Goal: Find specific page/section: Find specific page/section

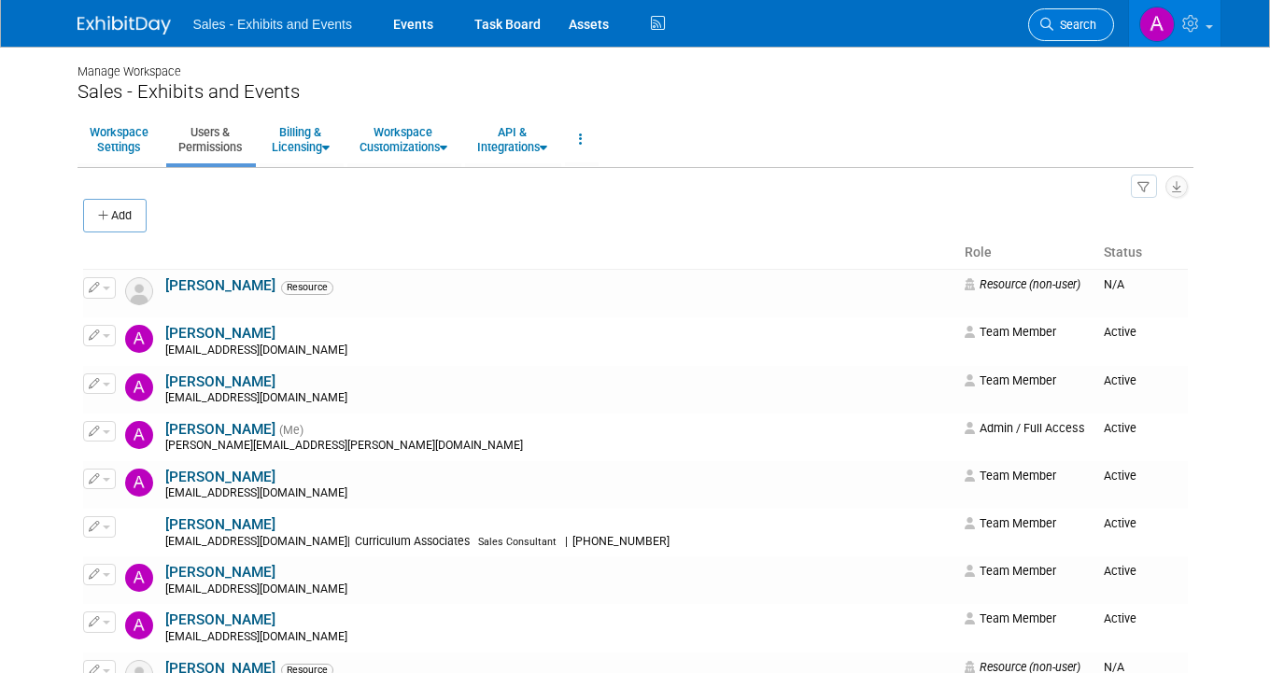
click at [1083, 25] on span "Search" at bounding box center [1074, 25] width 43 height 14
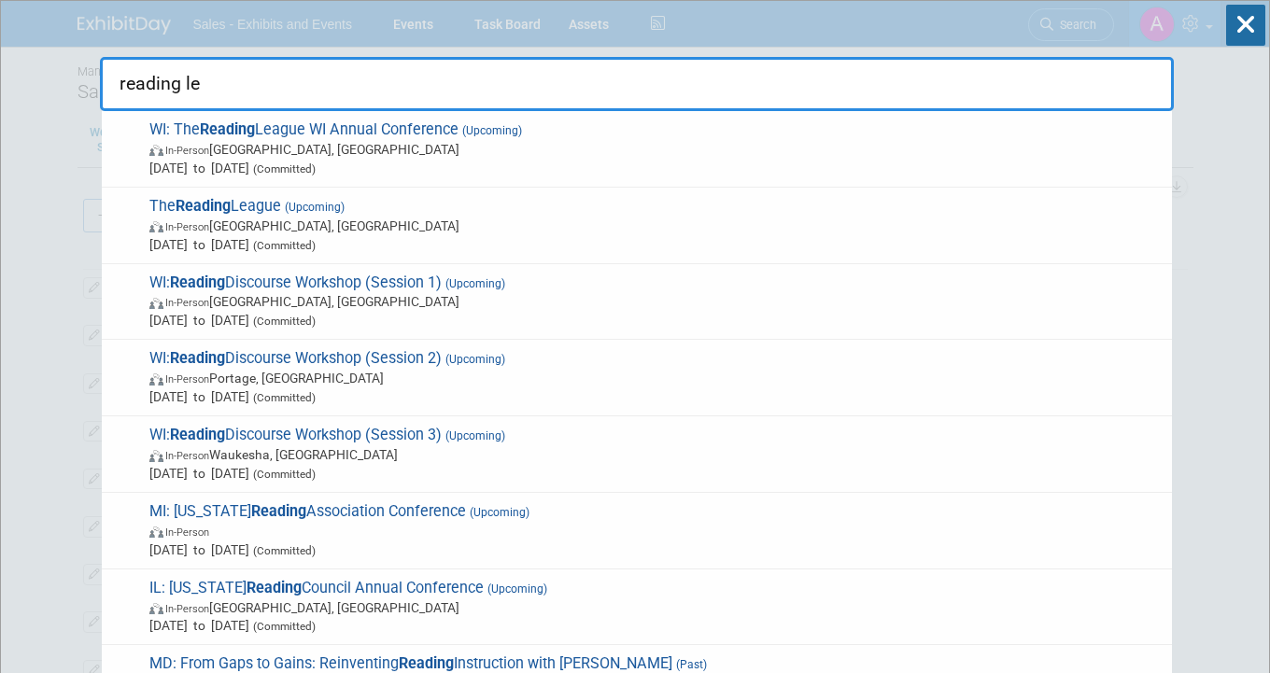
type input "reading lea"
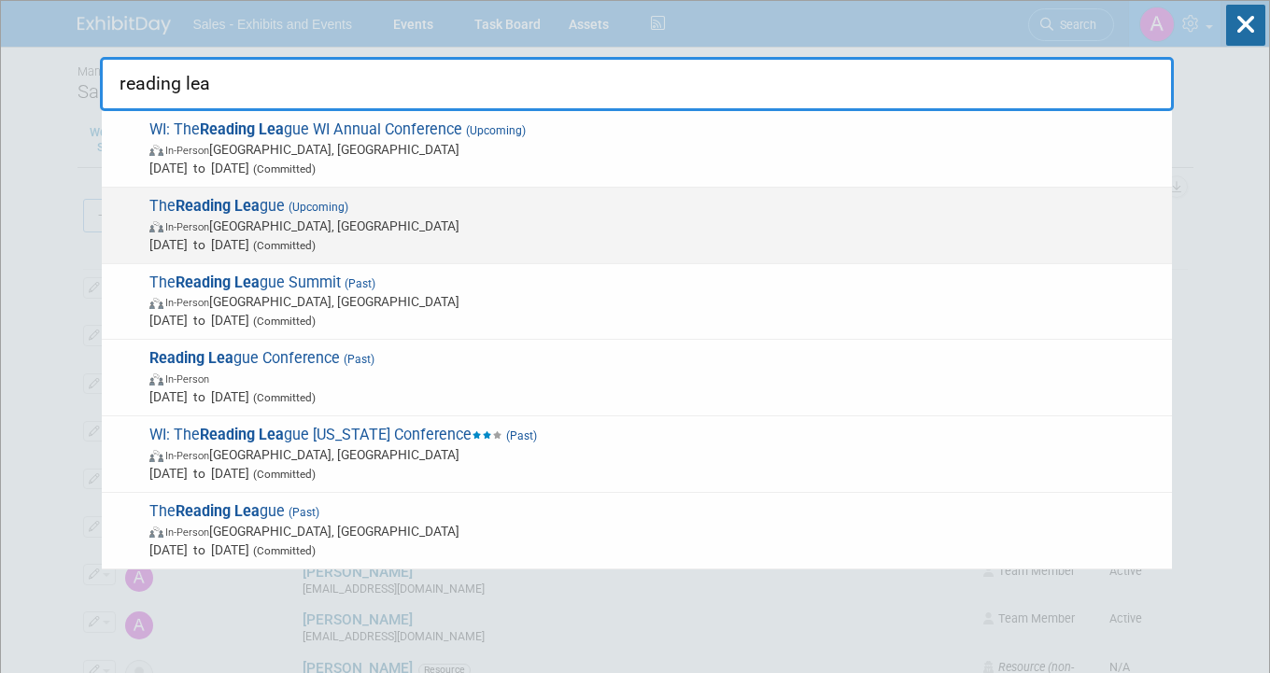
click at [245, 245] on span "[DATE] to [DATE] (Committed)" at bounding box center [655, 244] width 1013 height 19
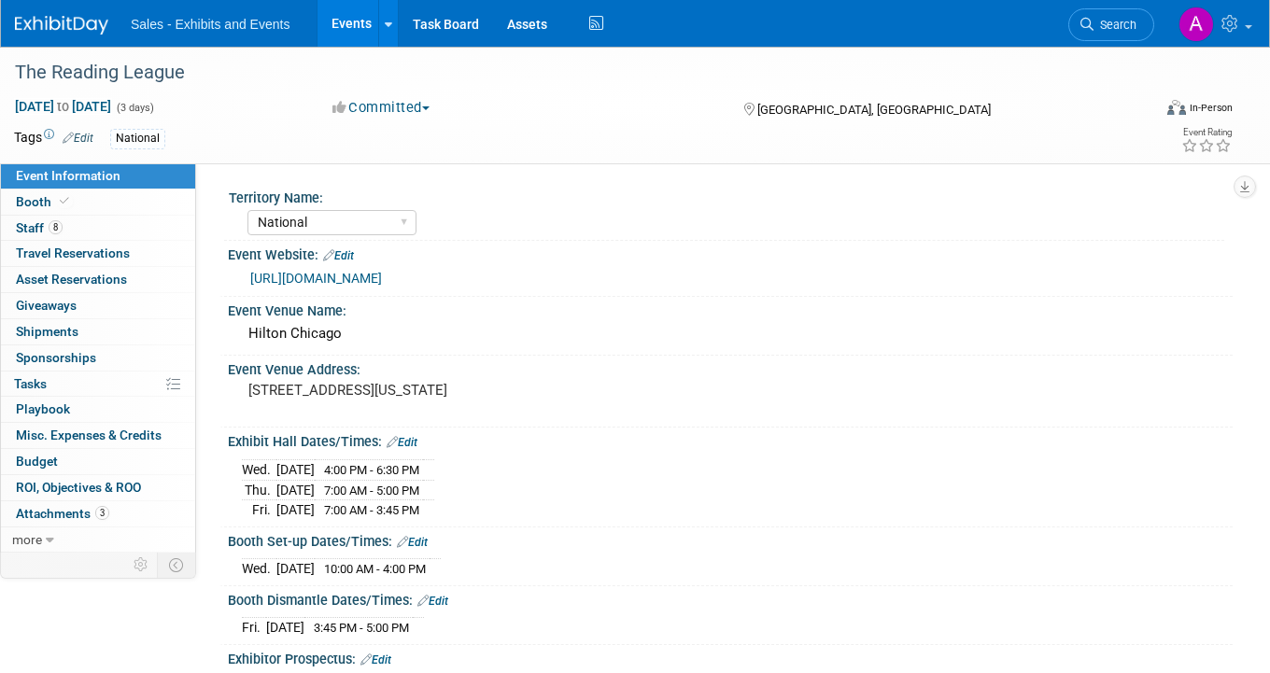
select select "National"
click at [104, 194] on link "Booth" at bounding box center [98, 202] width 194 height 25
